Goal: Information Seeking & Learning: Learn about a topic

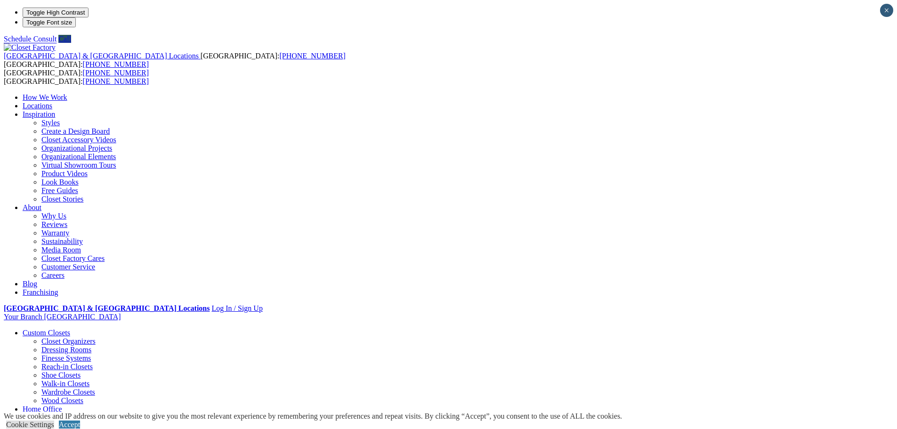
click at [89, 380] on link "Walk-in Closets" at bounding box center [65, 384] width 48 height 8
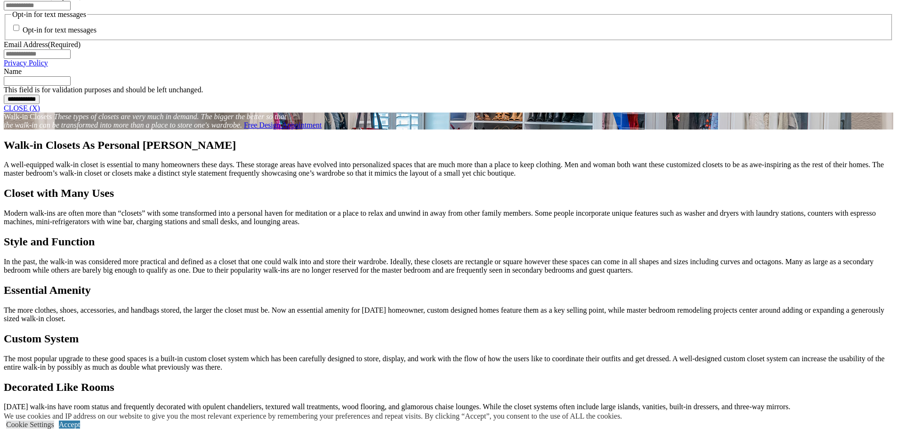
scroll to position [518, 0]
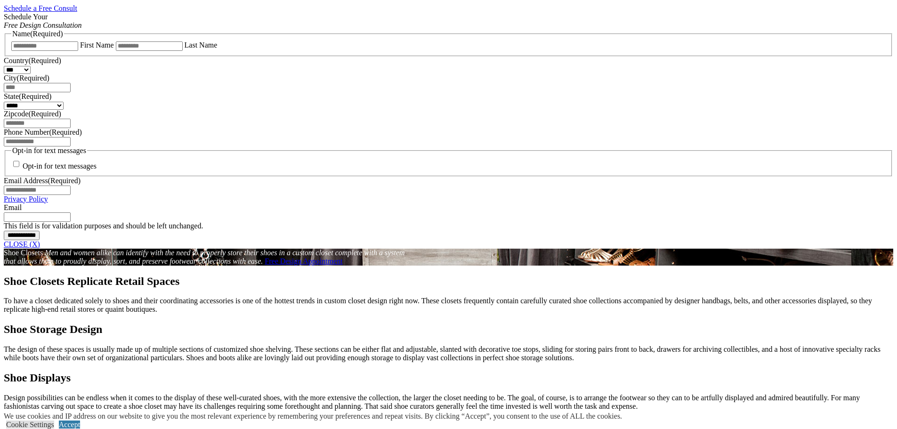
scroll to position [612, 0]
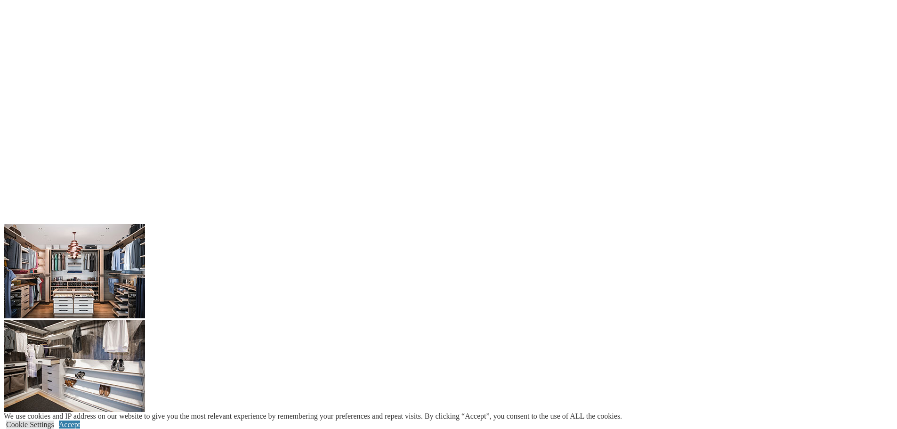
scroll to position [1884, 0]
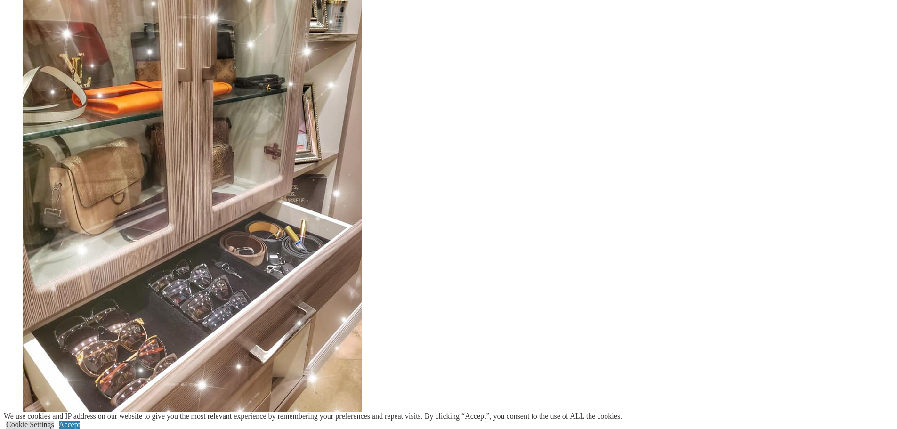
scroll to position [2355, 0]
